Goal: Task Accomplishment & Management: Manage account settings

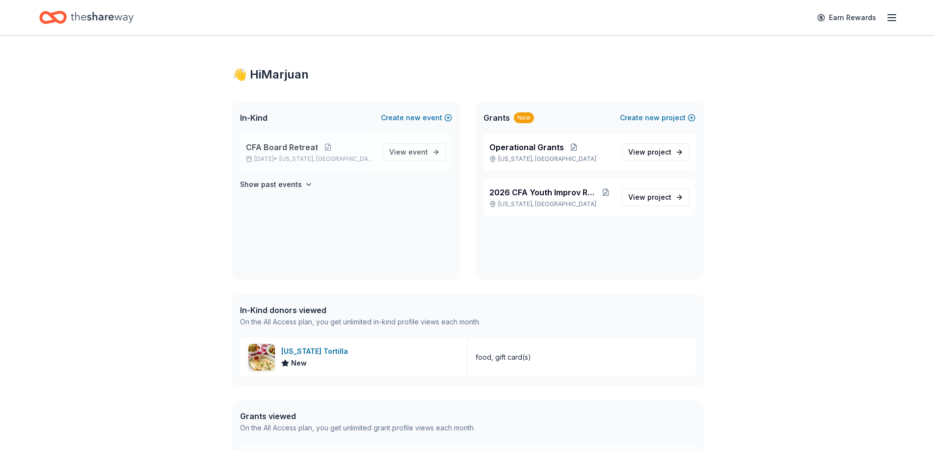
click at [348, 152] on p "CFA Board Retreat" at bounding box center [310, 147] width 129 height 12
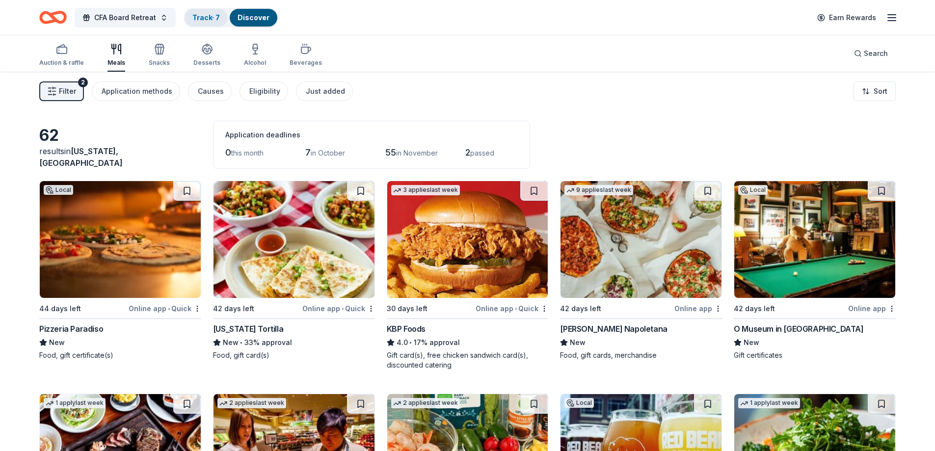
click at [206, 15] on link "Track · 7" at bounding box center [205, 17] width 27 height 8
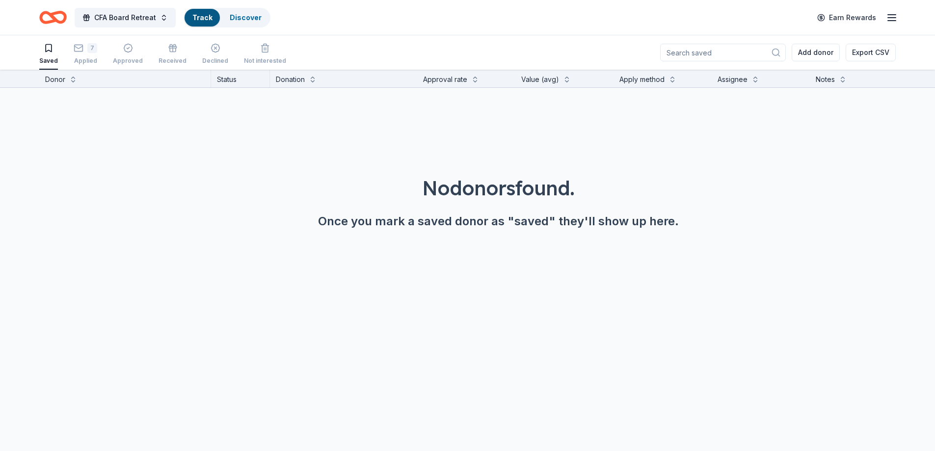
scroll to position [0, 0]
drag, startPoint x: 69, startPoint y: 50, endPoint x: 75, endPoint y: 50, distance: 5.9
click at [70, 50] on div "Saved 7 Applied Approved Received Declined Not interested" at bounding box center [162, 54] width 247 height 30
click at [81, 53] on div "7 Applied" at bounding box center [86, 54] width 24 height 22
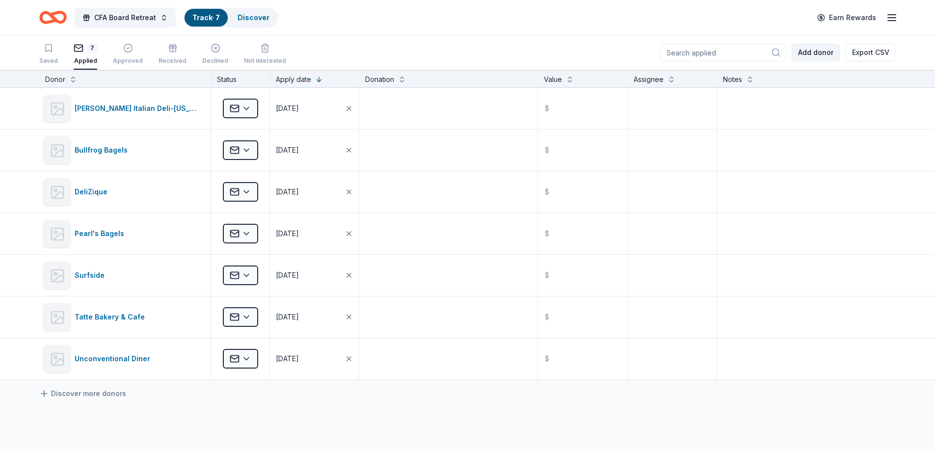
click at [821, 48] on button "Add donor" at bounding box center [815, 53] width 48 height 18
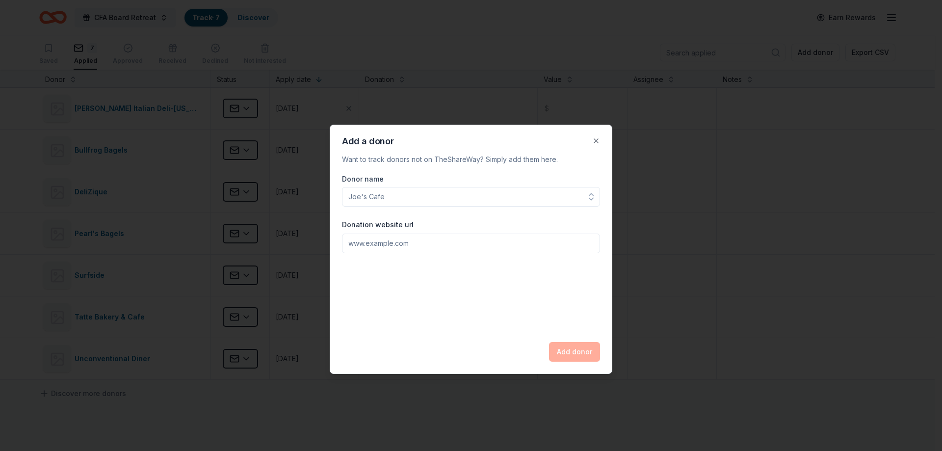
click at [412, 238] on input "Donation website url" at bounding box center [471, 243] width 258 height 20
paste input "In-Kind Food Donation Request for CFA Board Retreat – [DATE]"
type input "In-Kind Food Donation Request for CFA Board Retreat – [DATE]"
drag, startPoint x: 595, startPoint y: 244, endPoint x: 56, endPoint y: 194, distance: 541.5
click at [85, 201] on body "CFA Board Retreat Track · 7 Discover Earn Rewards Saved 7 Applied Approved Rece…" at bounding box center [467, 225] width 935 height 451
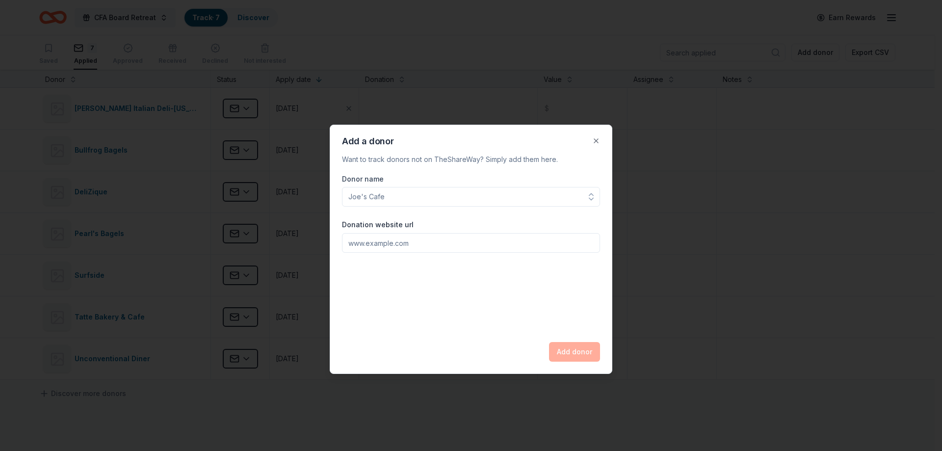
paste input "[URL][DOMAIN_NAME]"
type input "[URL][DOMAIN_NAME]"
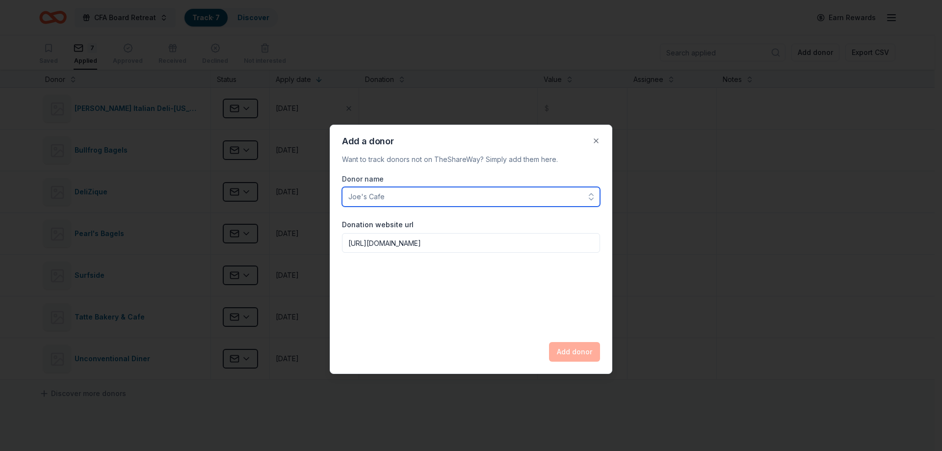
click at [406, 201] on input "Donor name" at bounding box center [471, 197] width 258 height 20
type input "Highlands Cafe and Grill"
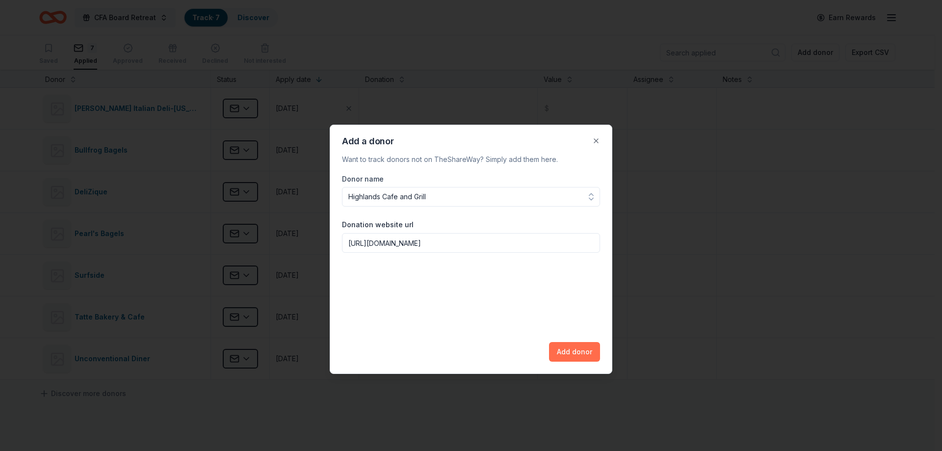
click at [586, 350] on button "Add donor" at bounding box center [574, 352] width 51 height 20
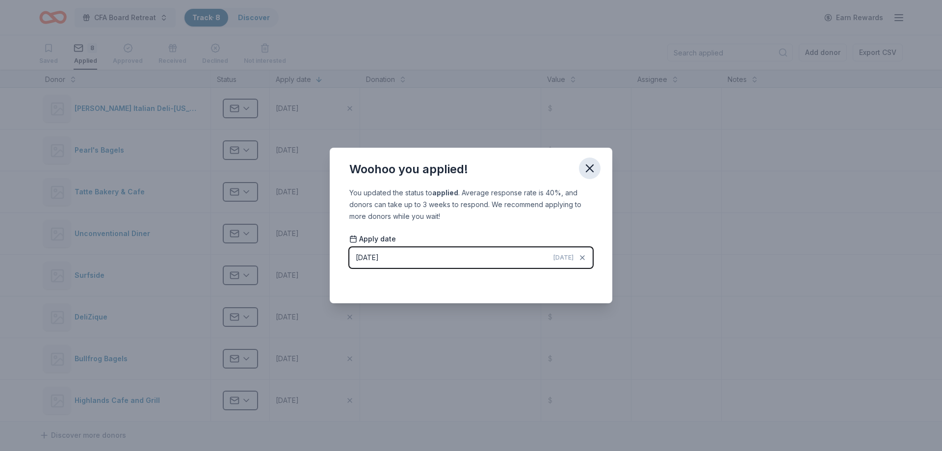
click at [591, 171] on icon "button" at bounding box center [590, 168] width 14 height 14
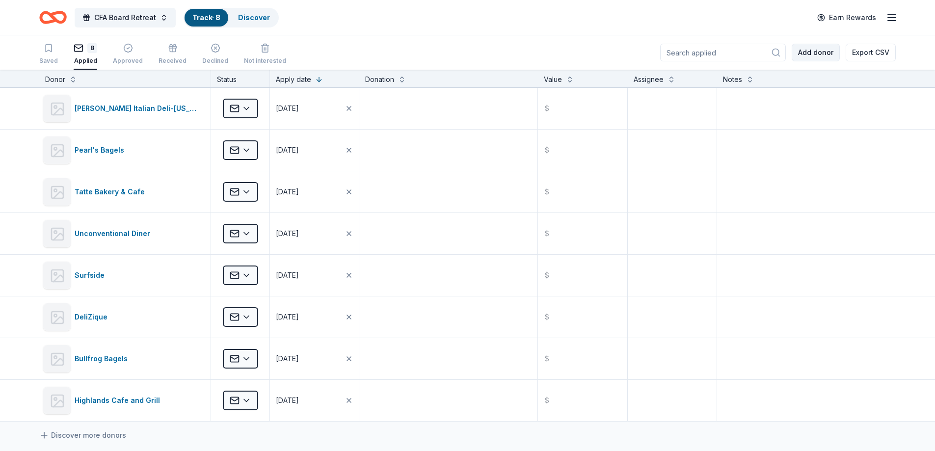
click at [823, 54] on button "Add donor" at bounding box center [815, 53] width 48 height 18
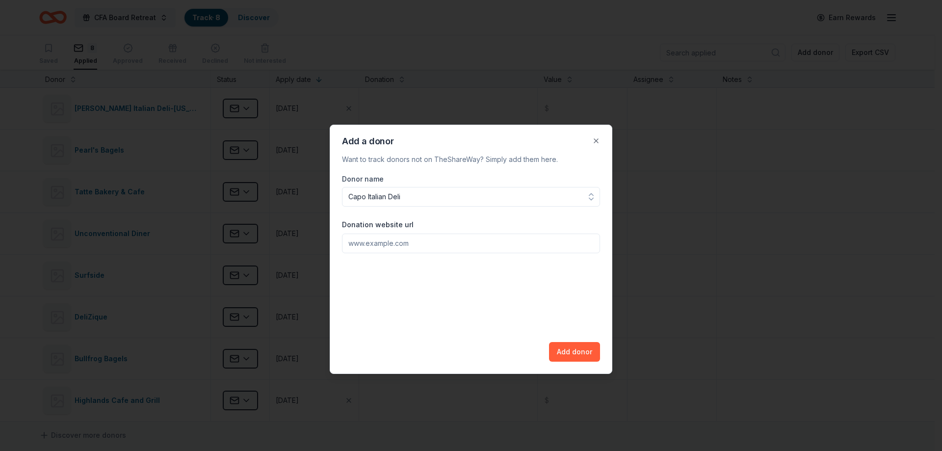
type input "Capo Italian Deli"
click at [462, 245] on input "Donation website url" at bounding box center [471, 243] width 258 height 20
paste input "[URL][DOMAIN_NAME]"
type input "[URL][DOMAIN_NAME]"
click at [587, 350] on button "Add donor" at bounding box center [574, 352] width 51 height 20
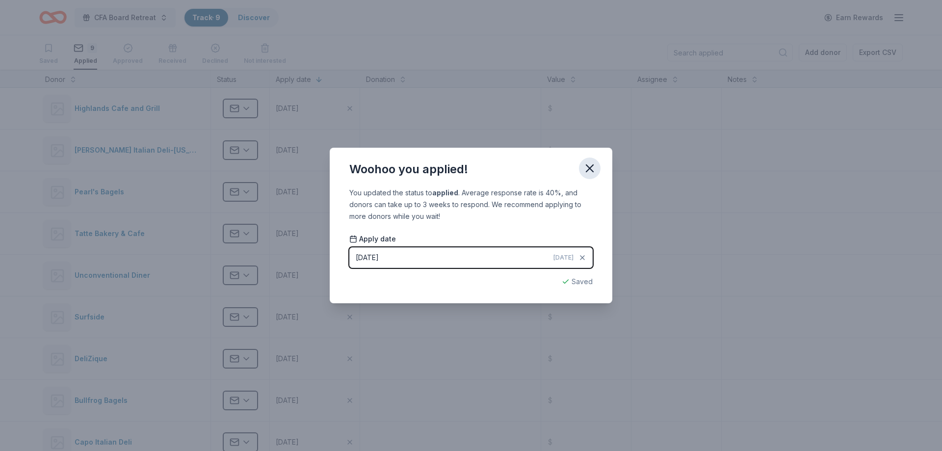
click at [591, 172] on icon "button" at bounding box center [590, 168] width 14 height 14
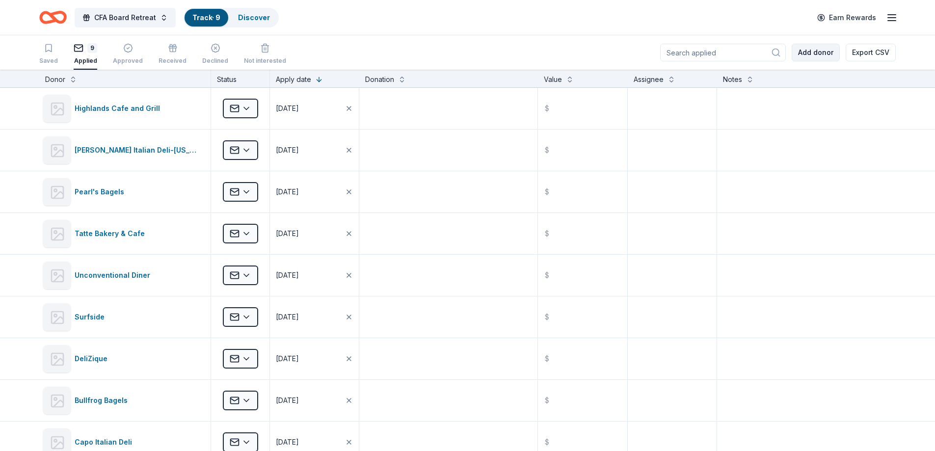
click at [816, 49] on button "Add donor" at bounding box center [815, 53] width 48 height 18
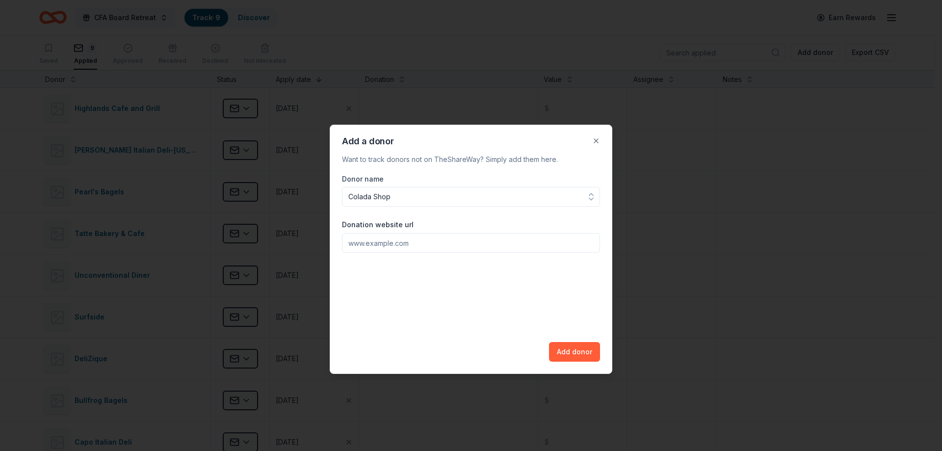
type input "Colada Shop"
click at [437, 240] on input "Donation website url" at bounding box center [471, 243] width 258 height 20
paste input "[URL][DOMAIN_NAME]"
type input "[URL][DOMAIN_NAME]"
click at [576, 348] on button "Add donor" at bounding box center [574, 352] width 51 height 20
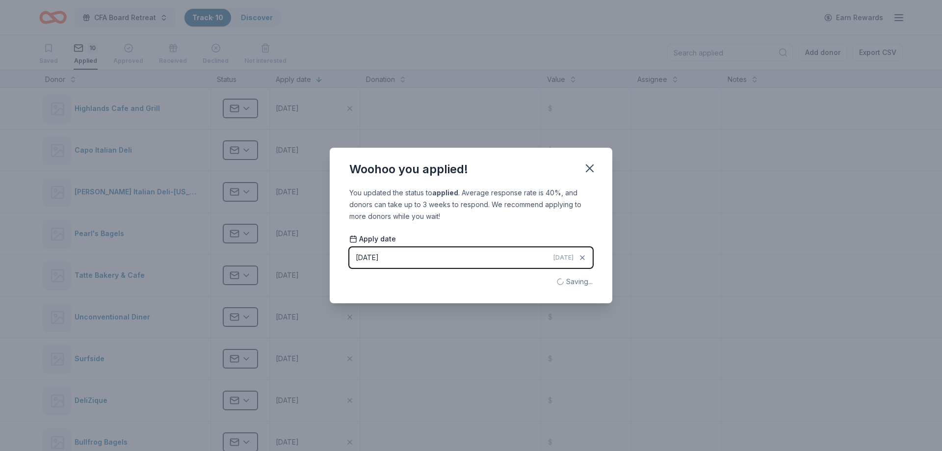
drag, startPoint x: 592, startPoint y: 171, endPoint x: 546, endPoint y: 130, distance: 61.9
click at [591, 170] on icon "button" at bounding box center [589, 168] width 7 height 7
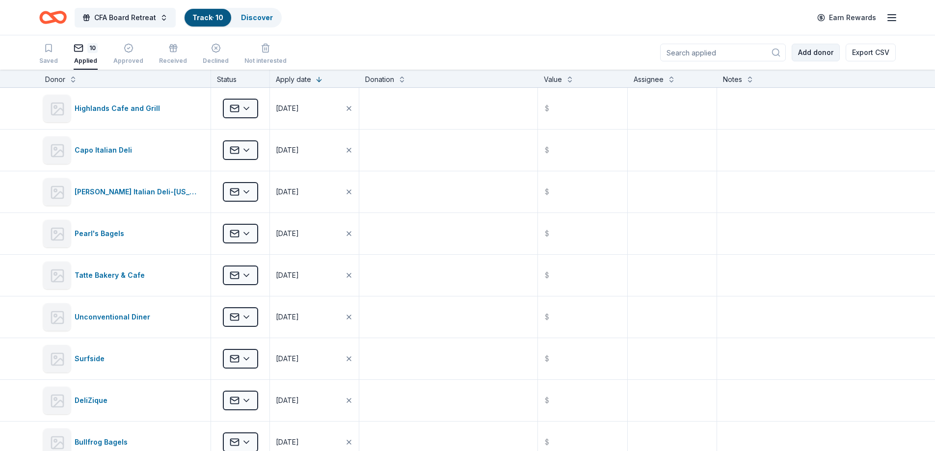
click at [822, 50] on button "Add donor" at bounding box center [815, 53] width 48 height 18
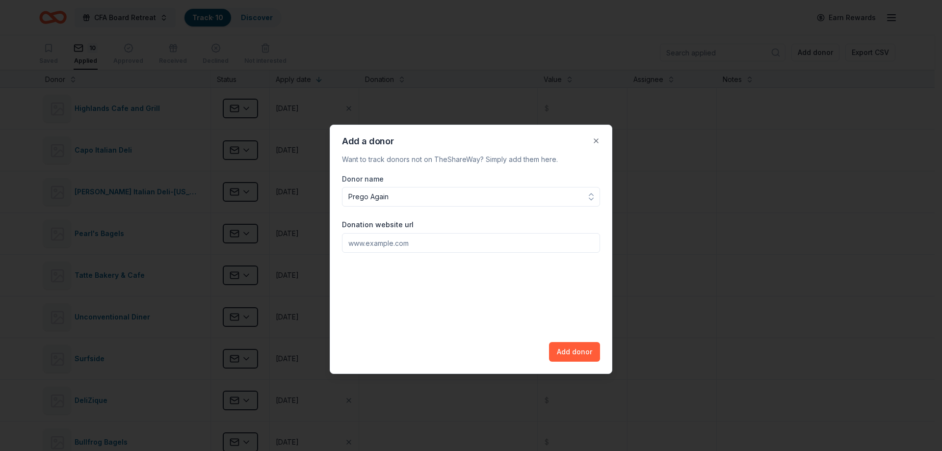
type input "Prego Again"
click at [424, 245] on input "Donation website url" at bounding box center [471, 243] width 258 height 20
paste input "[URL][DOMAIN_NAME]"
type input "[URL][DOMAIN_NAME]"
click at [574, 355] on button "Add donor" at bounding box center [574, 352] width 51 height 20
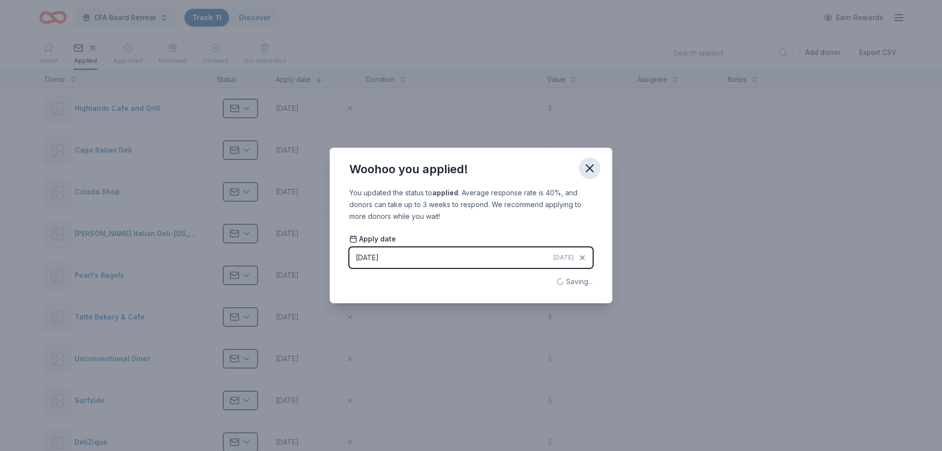
click at [592, 166] on icon "button" at bounding box center [590, 168] width 14 height 14
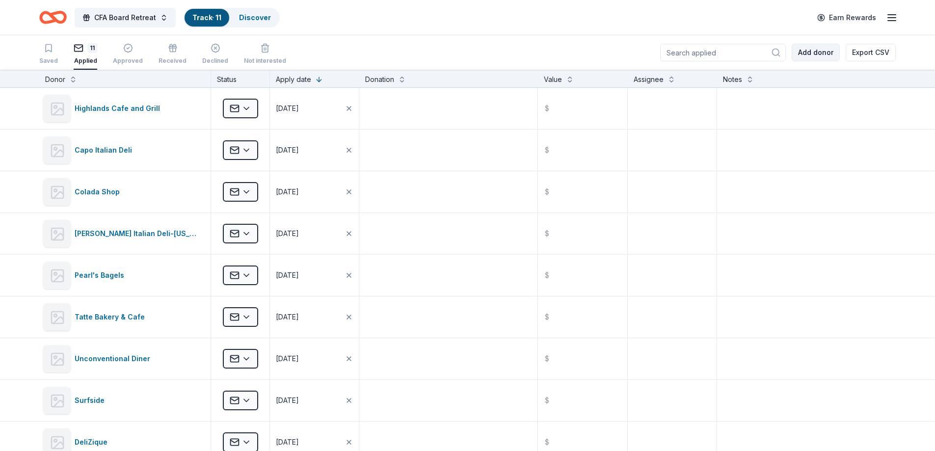
click at [815, 53] on button "Add donor" at bounding box center [815, 53] width 48 height 18
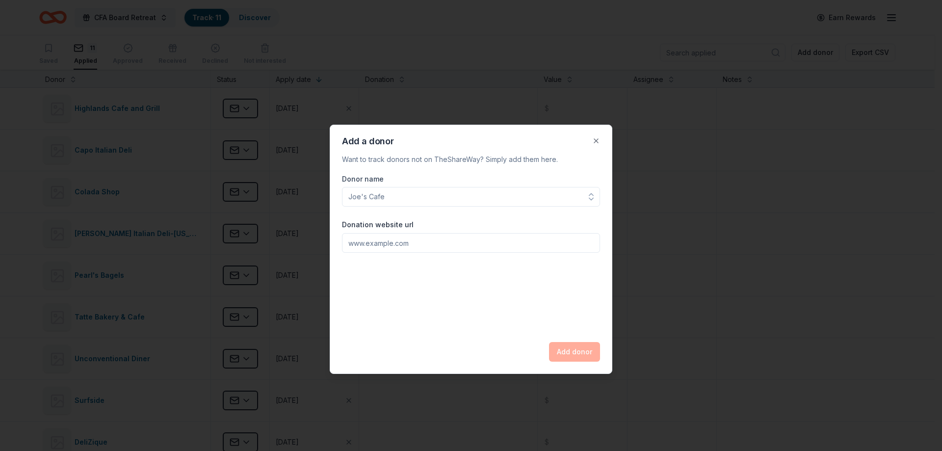
click at [408, 204] on input "Donor name" at bounding box center [471, 197] width 258 height 20
type input "The Best Sandwich Place"
click at [391, 249] on input "Donation website url" at bounding box center [471, 243] width 258 height 20
paste input "[URL][DOMAIN_NAME]"
type input "[URL][DOMAIN_NAME]"
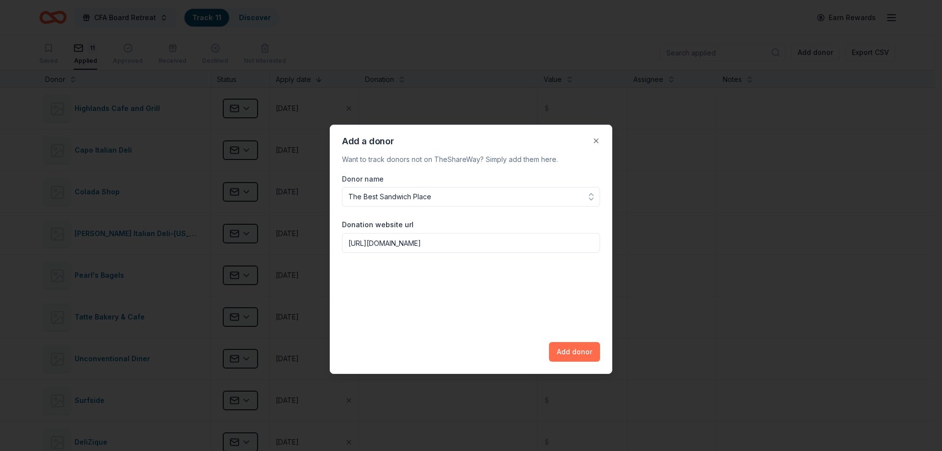
click at [573, 352] on button "Add donor" at bounding box center [574, 352] width 51 height 20
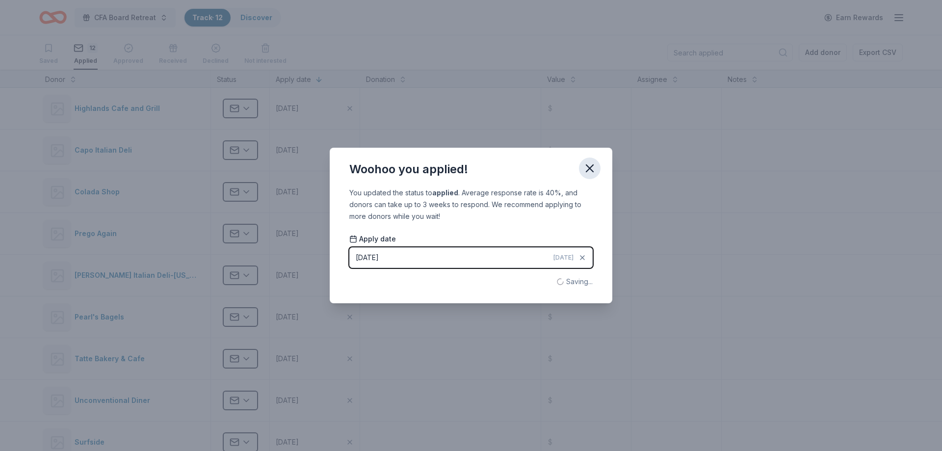
click at [591, 169] on icon "button" at bounding box center [589, 168] width 7 height 7
